Goal: Task Accomplishment & Management: Manage account settings

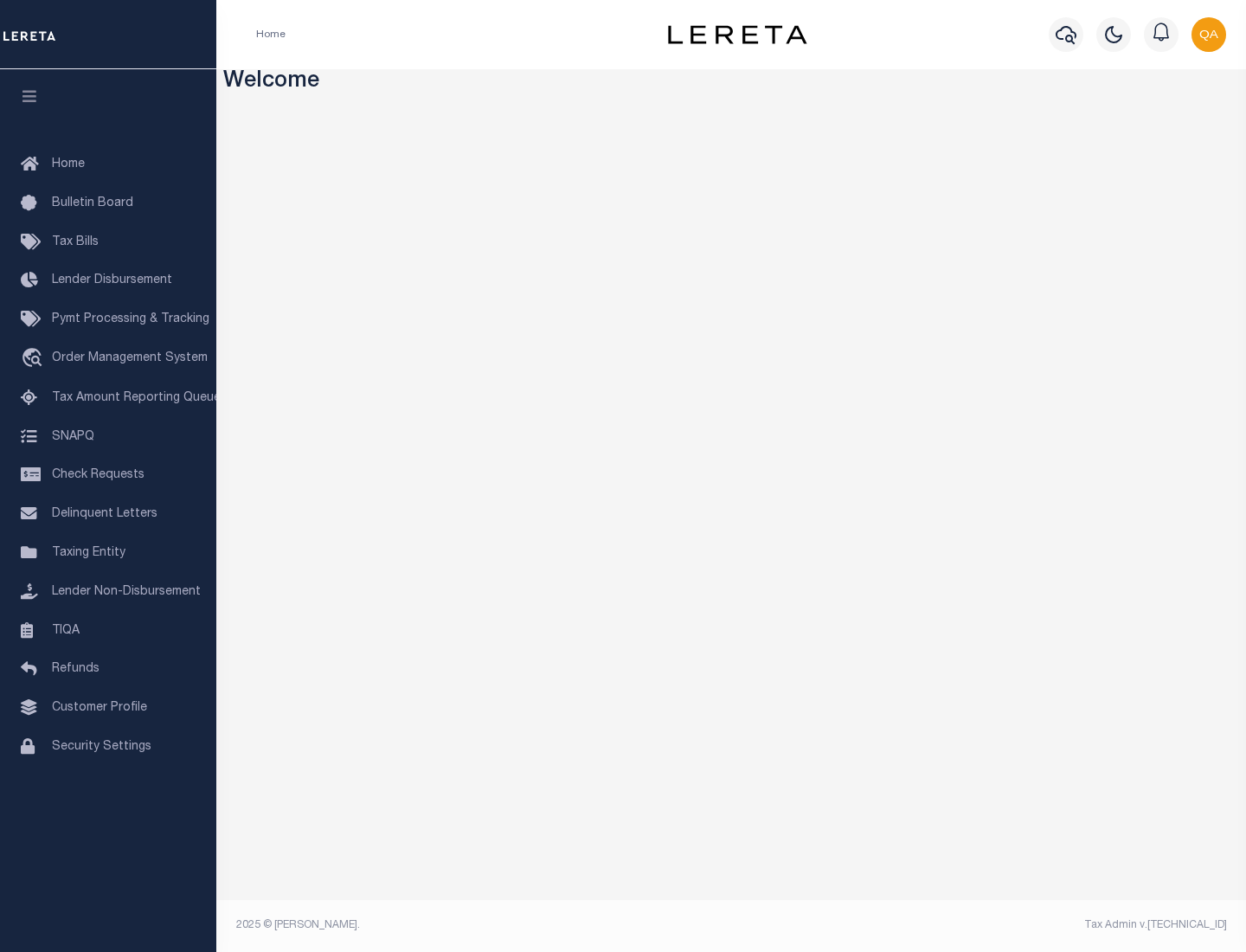
click at [109, 475] on span "Check Requests" at bounding box center [98, 475] width 93 height 12
select select "50"
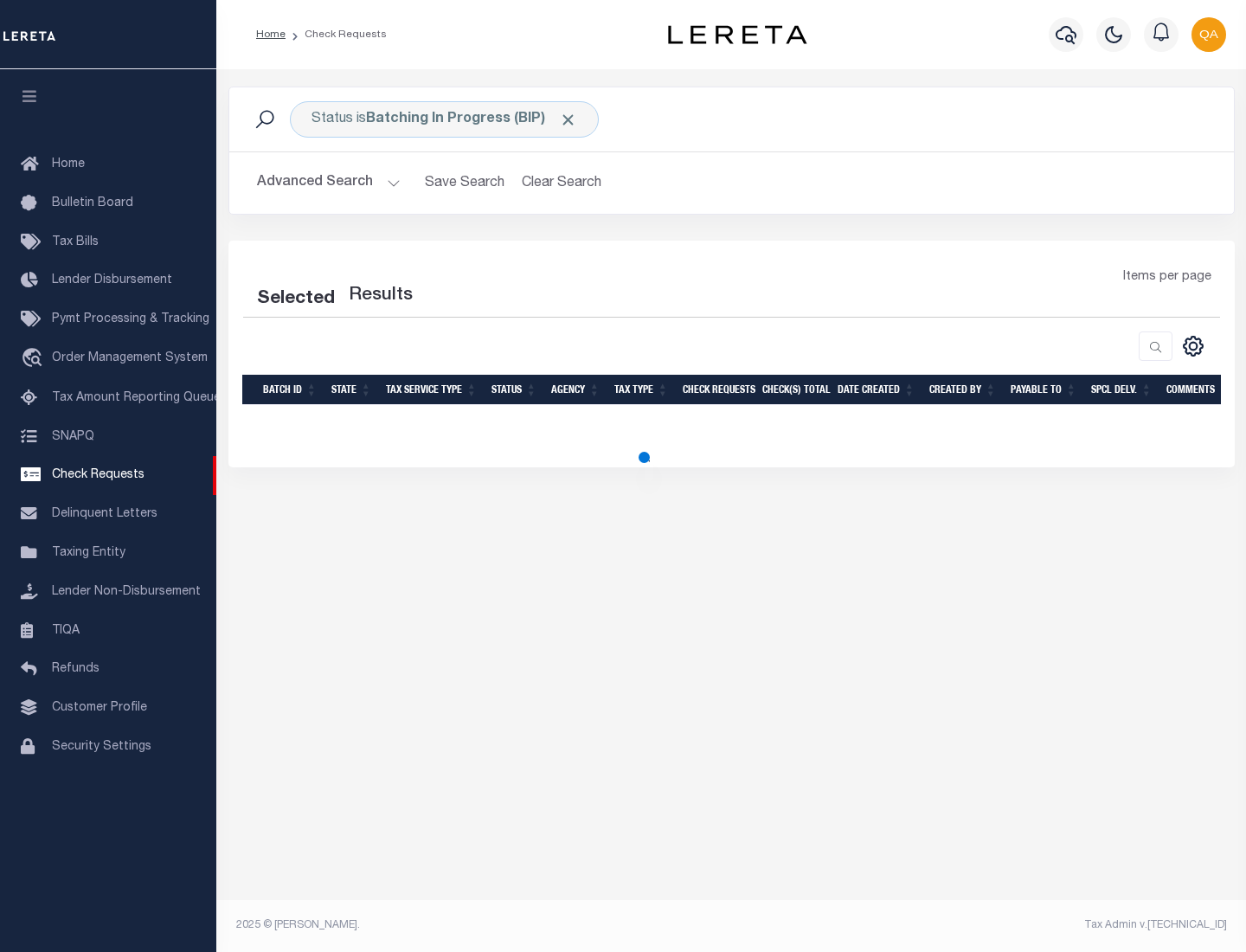
select select "50"
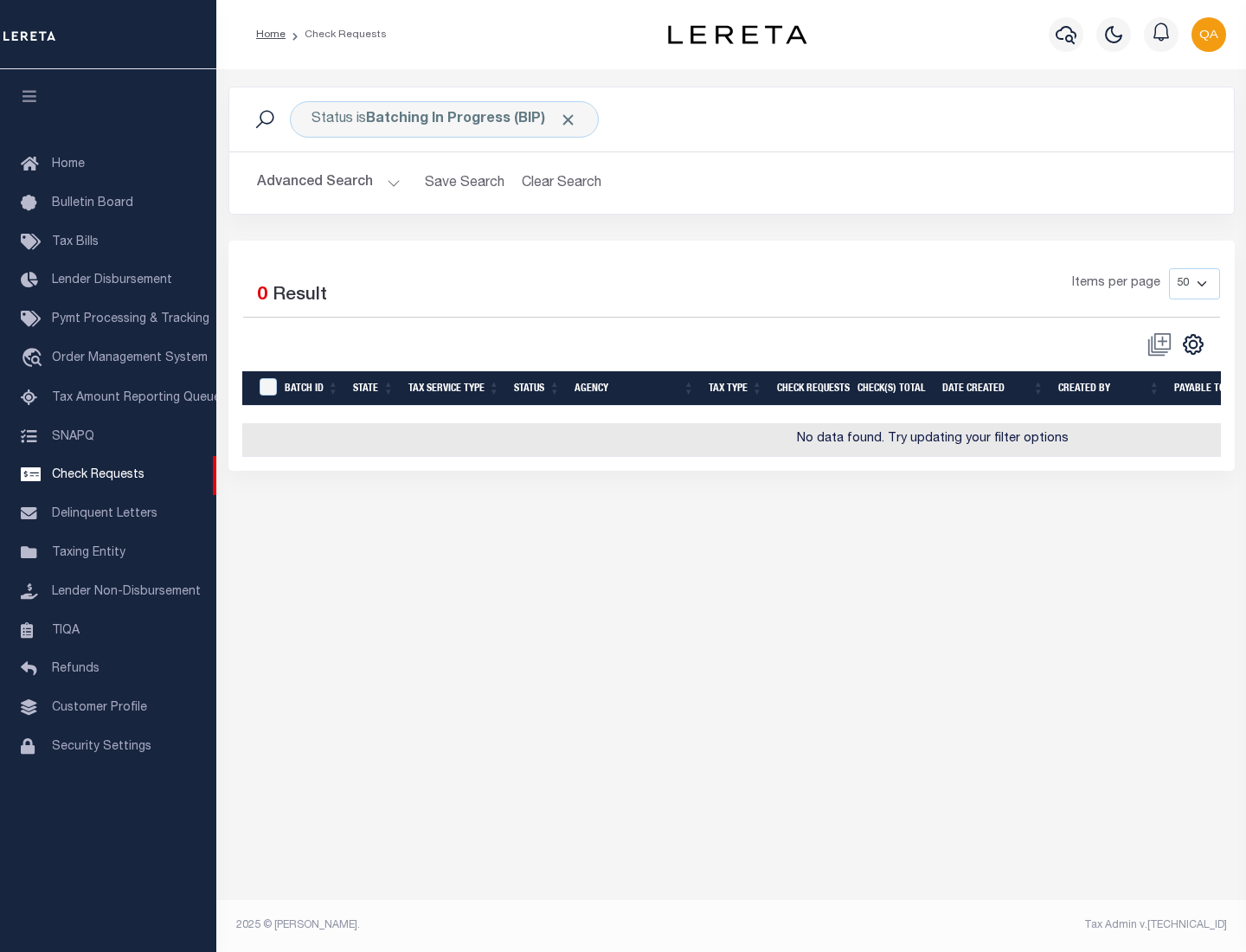
click at [569, 119] on span "Click to Remove" at bounding box center [568, 119] width 18 height 18
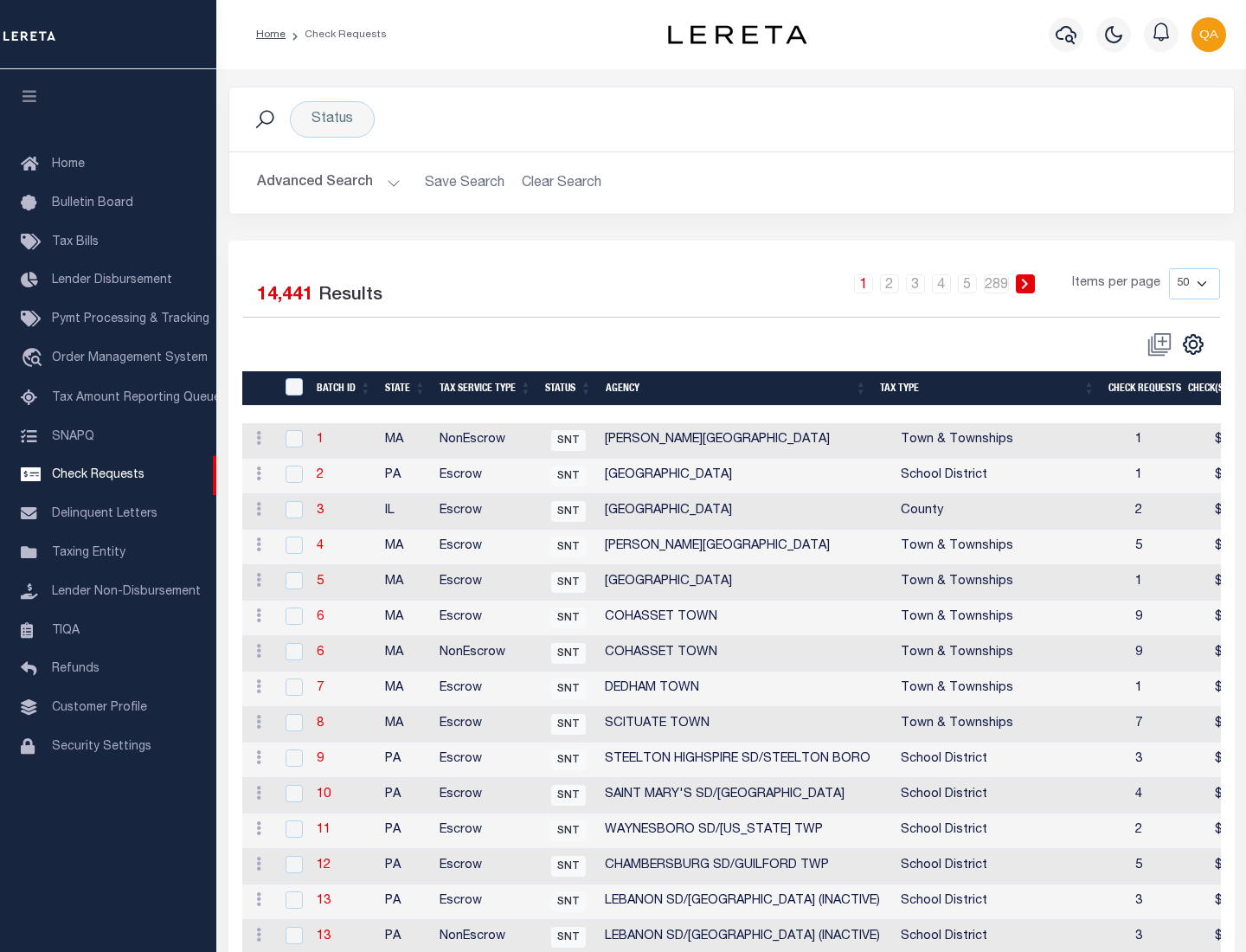
scroll to position [834, 0]
